Goal: Task Accomplishment & Management: Use online tool/utility

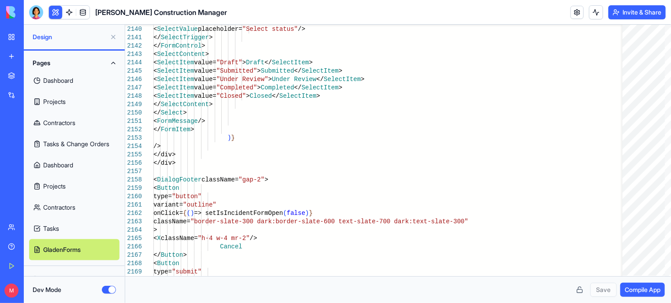
click at [115, 33] on button at bounding box center [113, 37] width 14 height 14
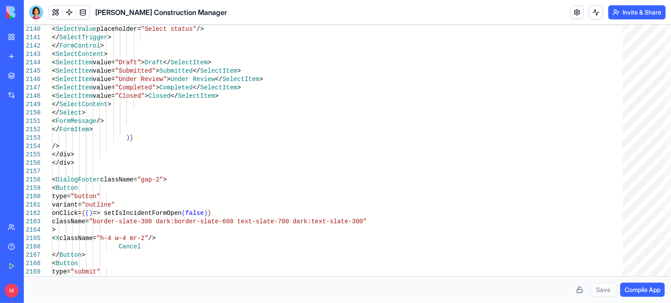
click at [11, 37] on link "My Workspace" at bounding box center [20, 37] width 35 height 18
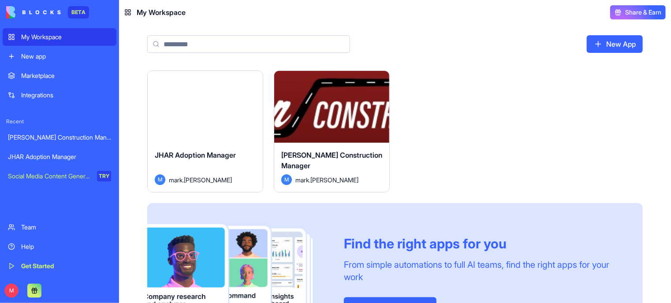
click at [356, 134] on div "Launch" at bounding box center [331, 107] width 115 height 72
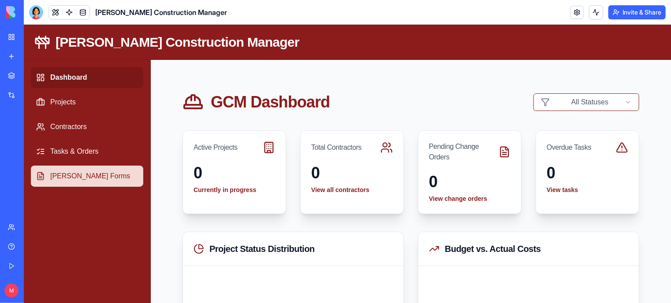
click at [73, 175] on link "[PERSON_NAME] Forms" at bounding box center [86, 175] width 112 height 21
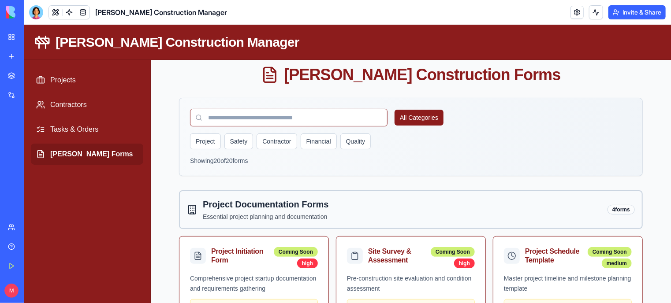
scroll to position [22, 0]
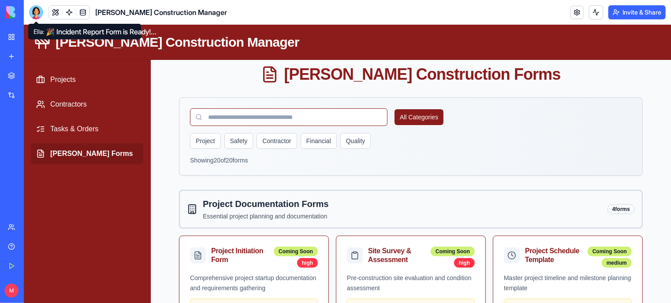
click at [38, 10] on div at bounding box center [36, 12] width 14 height 14
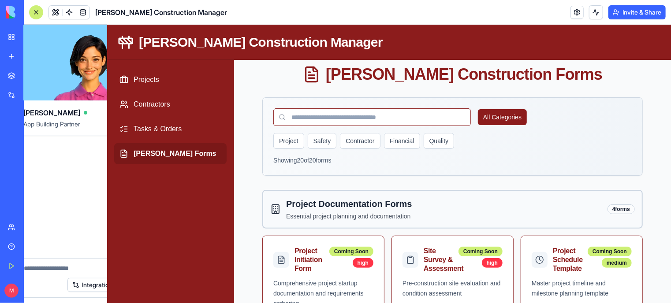
scroll to position [0, 0]
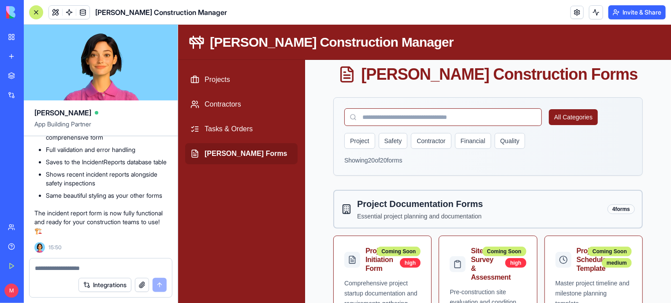
click at [60, 268] on textarea at bounding box center [101, 268] width 132 height 9
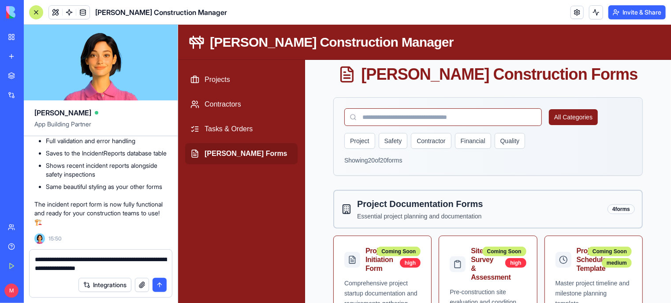
type textarea "**********"
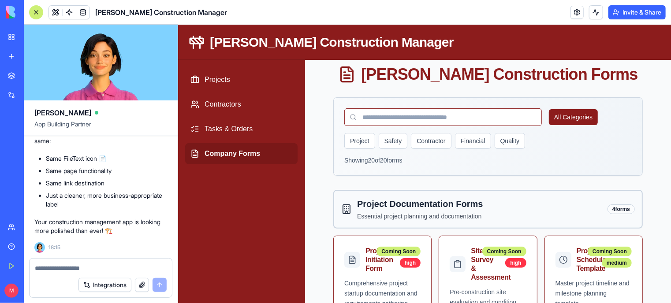
scroll to position [6528, 0]
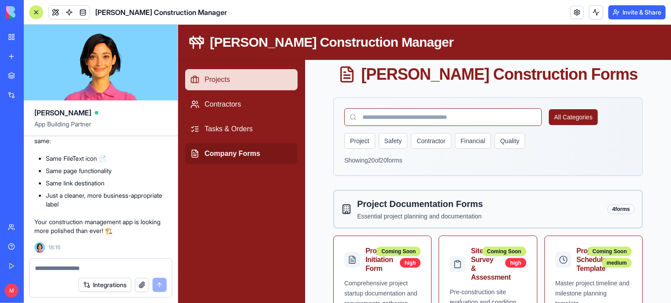
click at [205, 75] on link "Projects" at bounding box center [241, 79] width 112 height 21
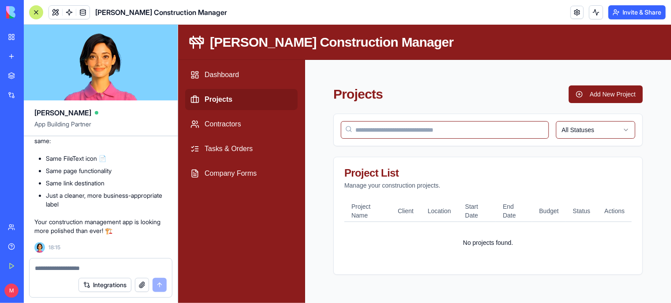
scroll to position [2, 0]
